Goal: Information Seeking & Learning: Learn about a topic

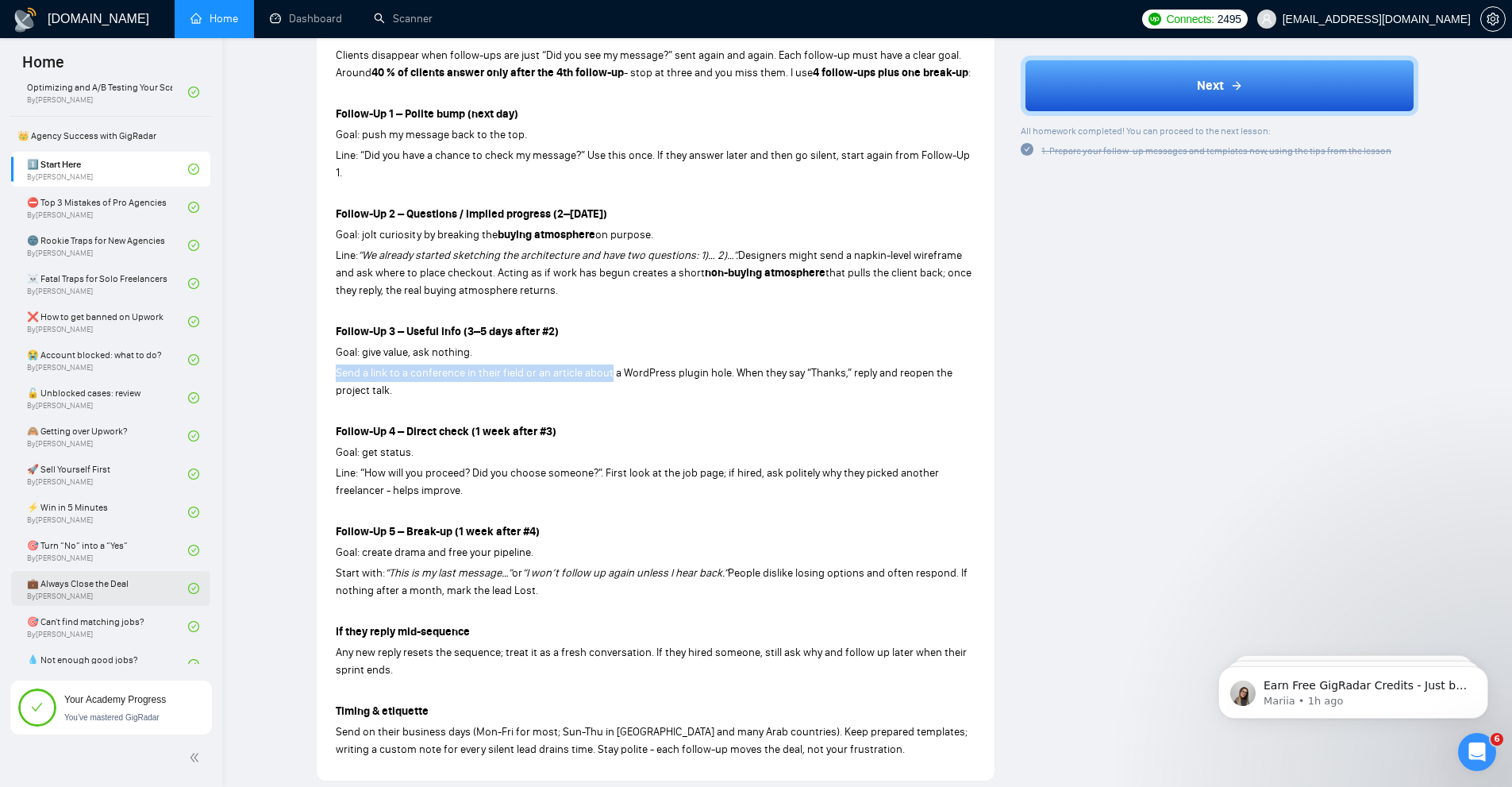
scroll to position [317, 0]
click at [126, 473] on link "🚀 Sell Yourself First By [PERSON_NAME]" at bounding box center [108, 475] width 161 height 35
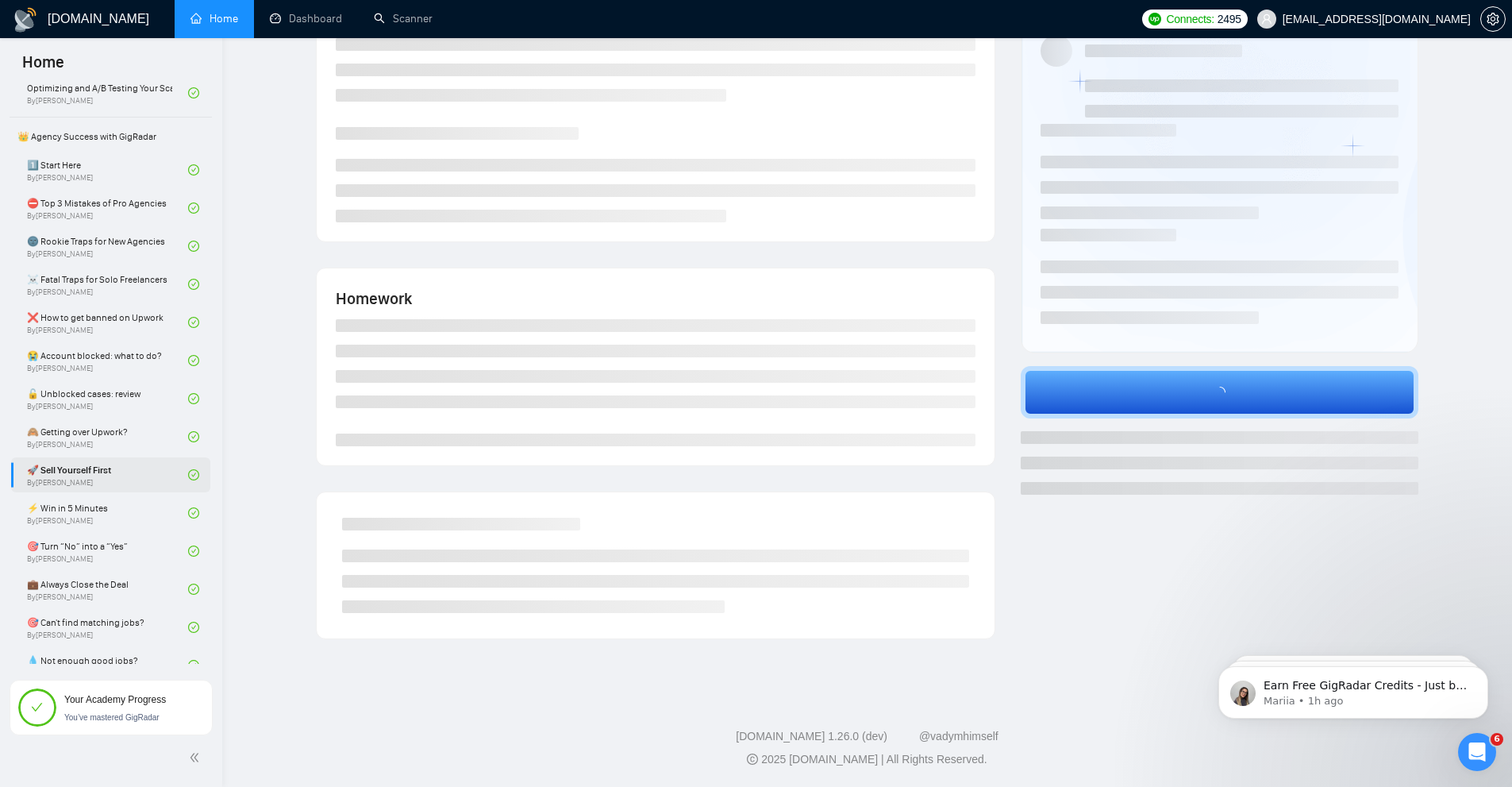
scroll to position [78, 0]
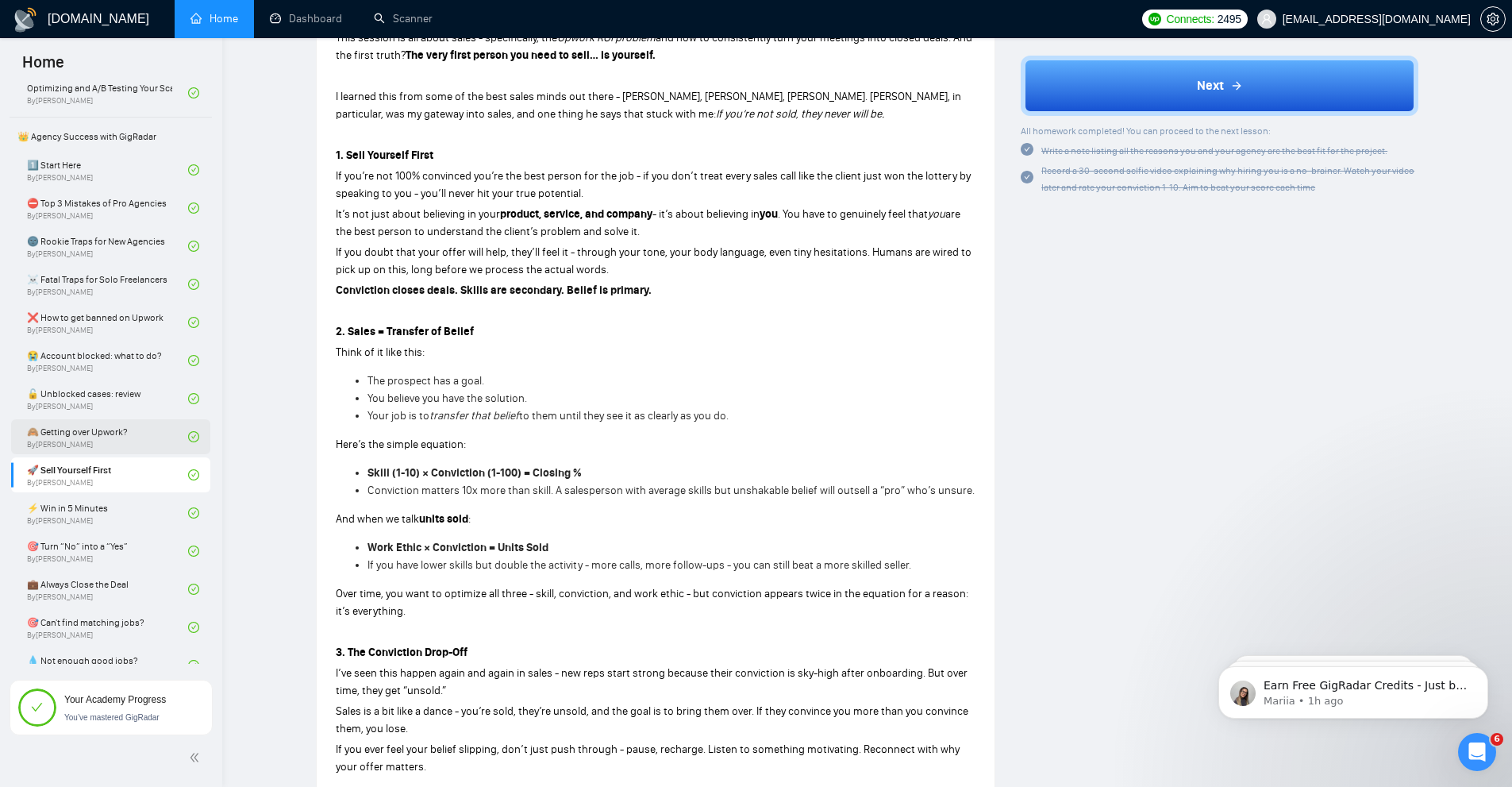
click at [142, 438] on link "🙈 Getting over Upwork? By [PERSON_NAME]" at bounding box center [108, 437] width 161 height 35
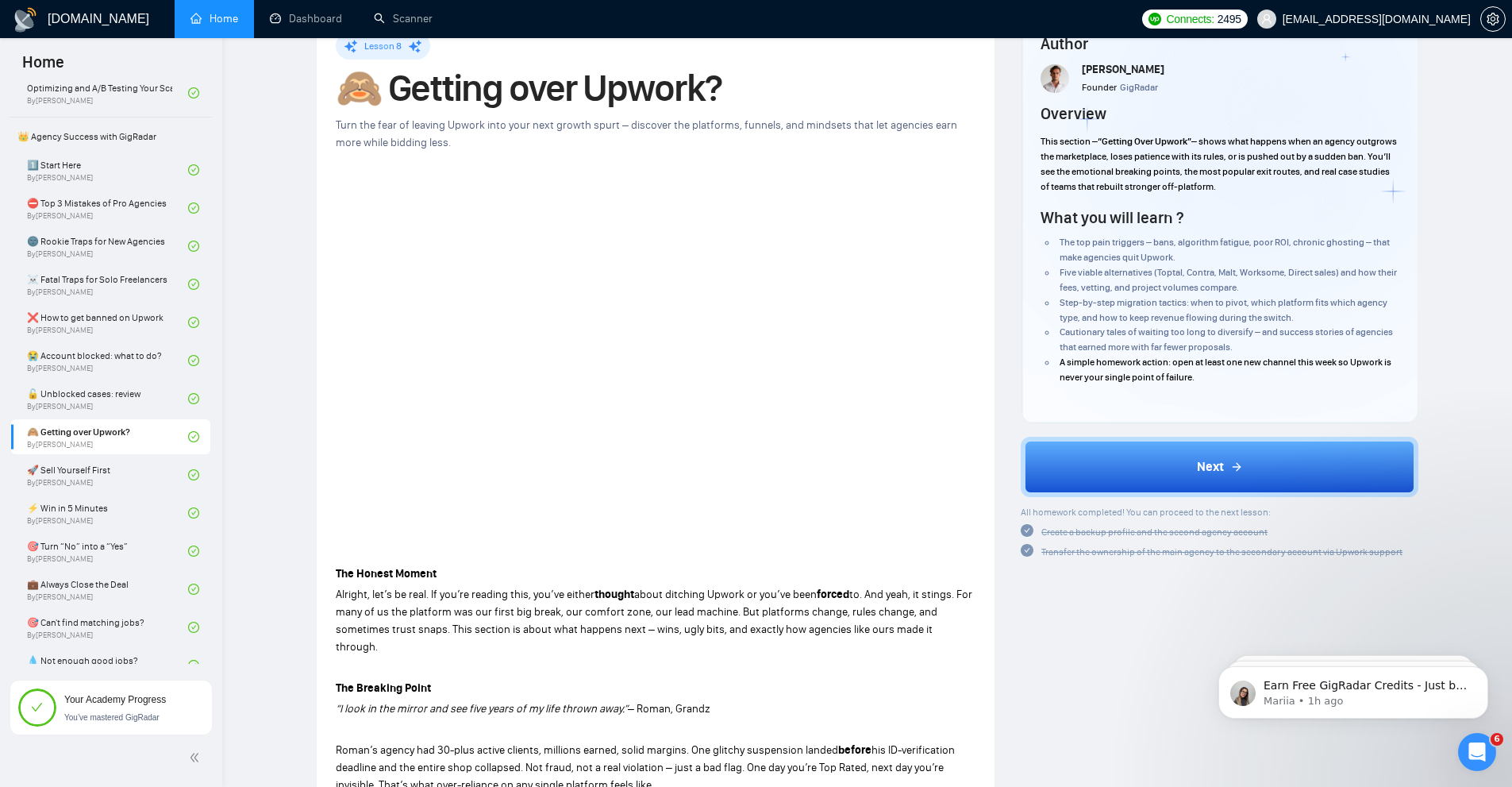
scroll to position [80, 0]
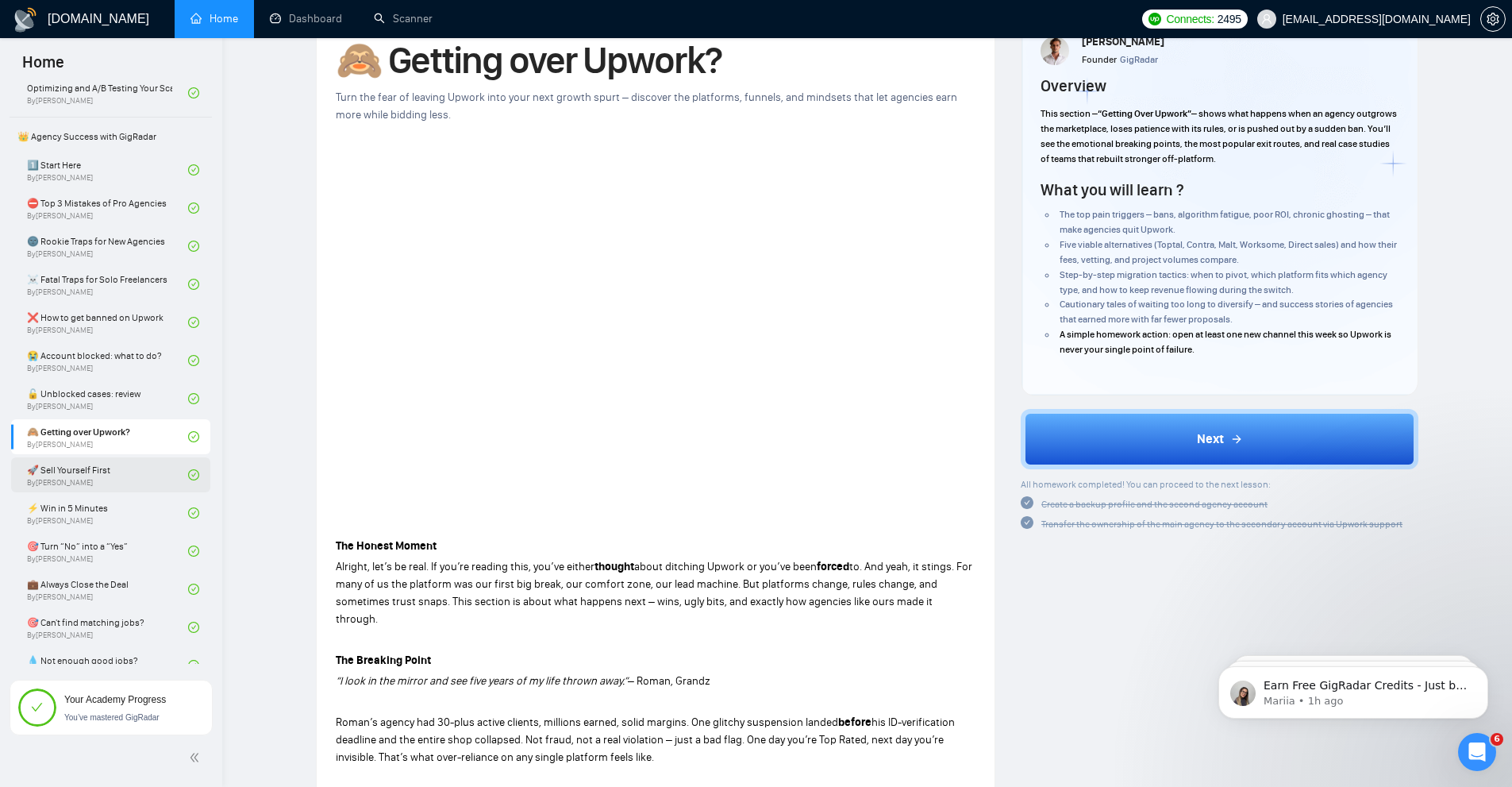
click at [79, 470] on link "🚀 Sell Yourself First By [PERSON_NAME]" at bounding box center [108, 475] width 161 height 35
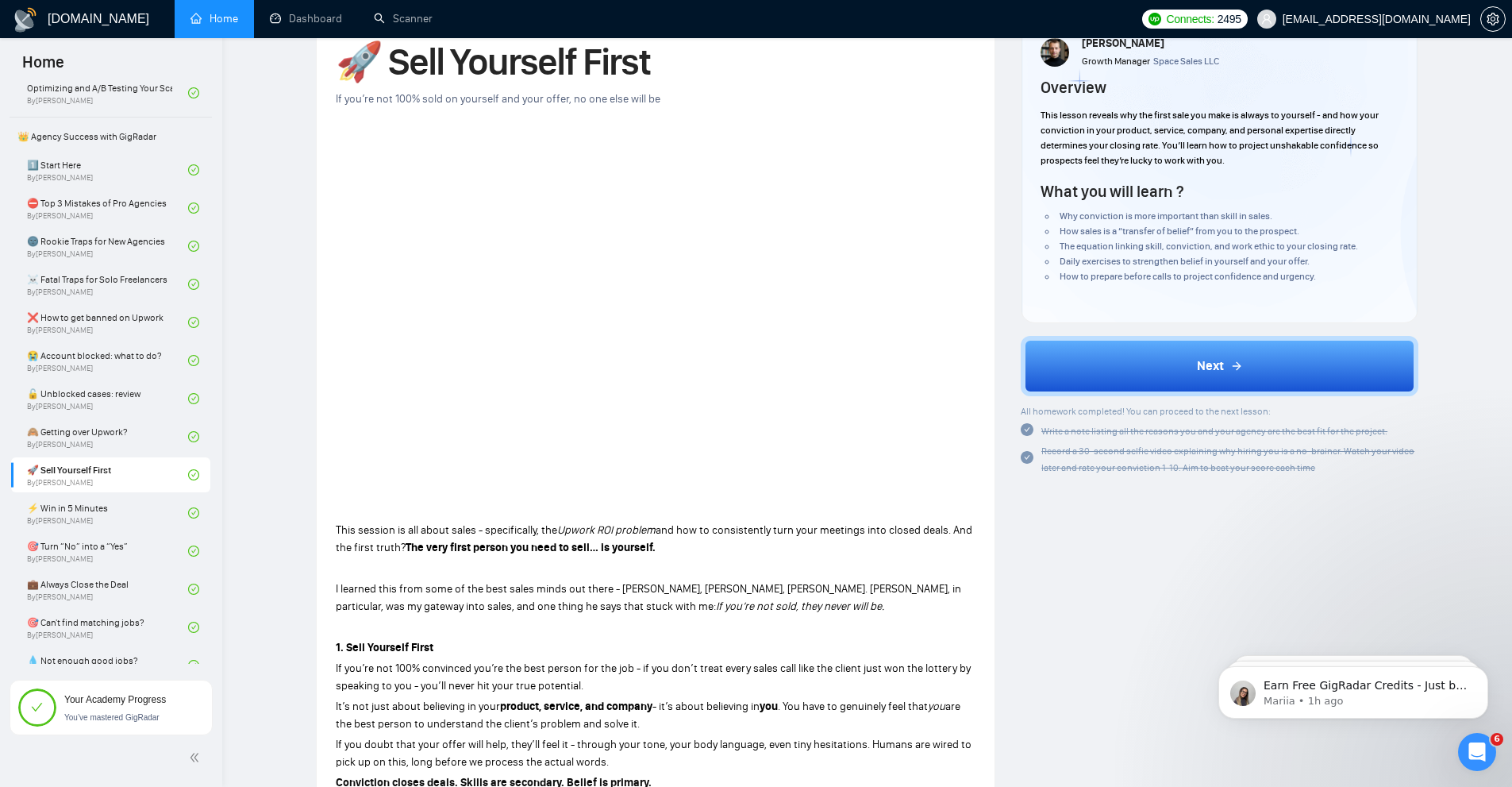
scroll to position [80, 0]
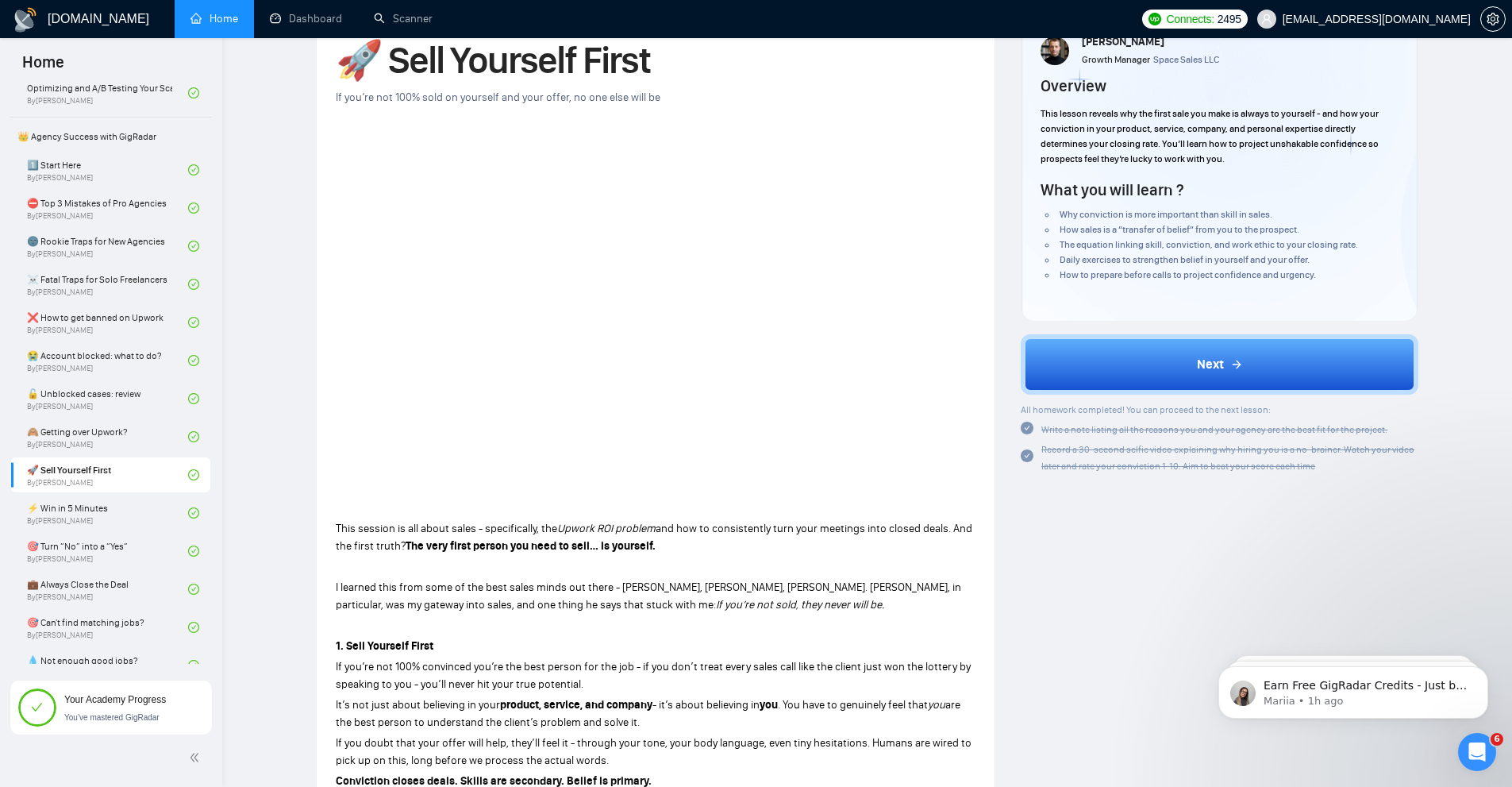
click at [91, 515] on link "⚡ Win in 5 Minutes By [PERSON_NAME]" at bounding box center [108, 513] width 161 height 35
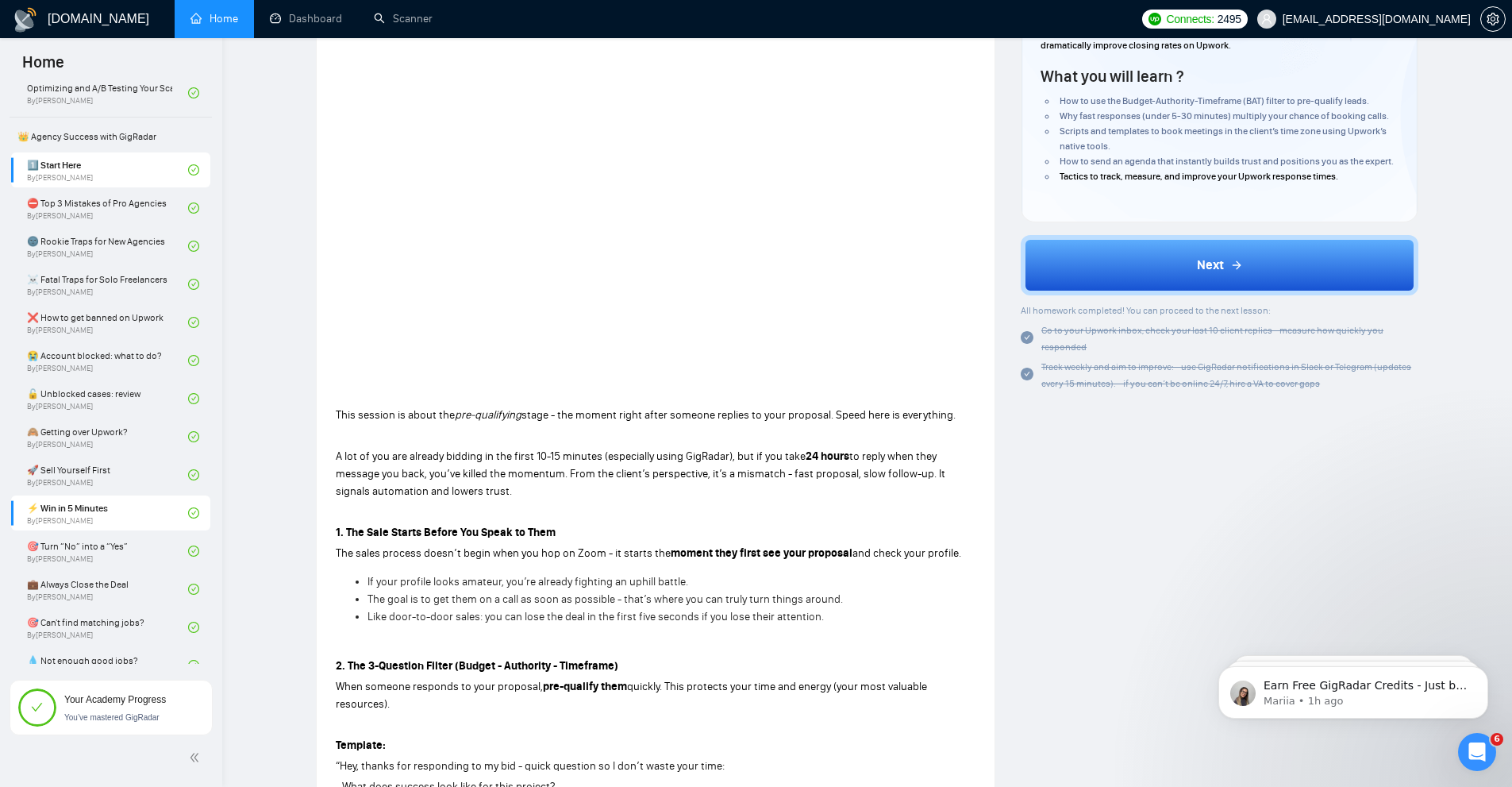
scroll to position [80, 0]
